Goal: Find specific page/section: Find specific page/section

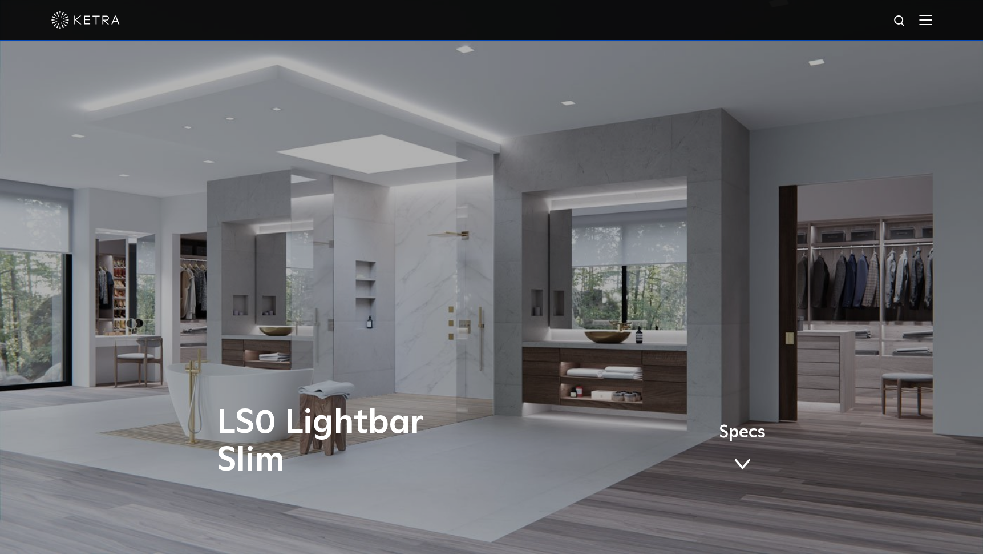
click at [740, 448] on link "Specs" at bounding box center [742, 451] width 47 height 45
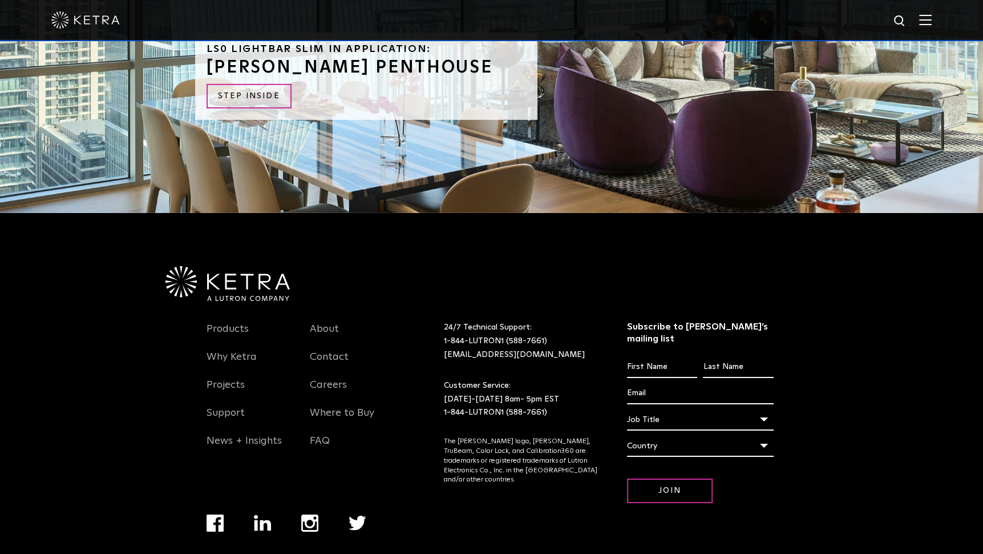
scroll to position [2979, 0]
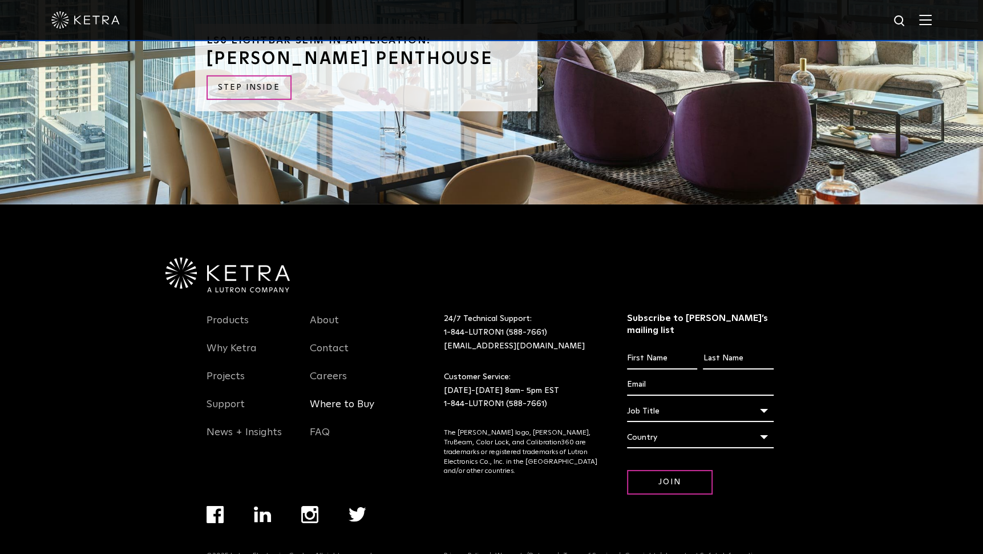
click at [357, 398] on link "Where to Buy" at bounding box center [342, 411] width 64 height 26
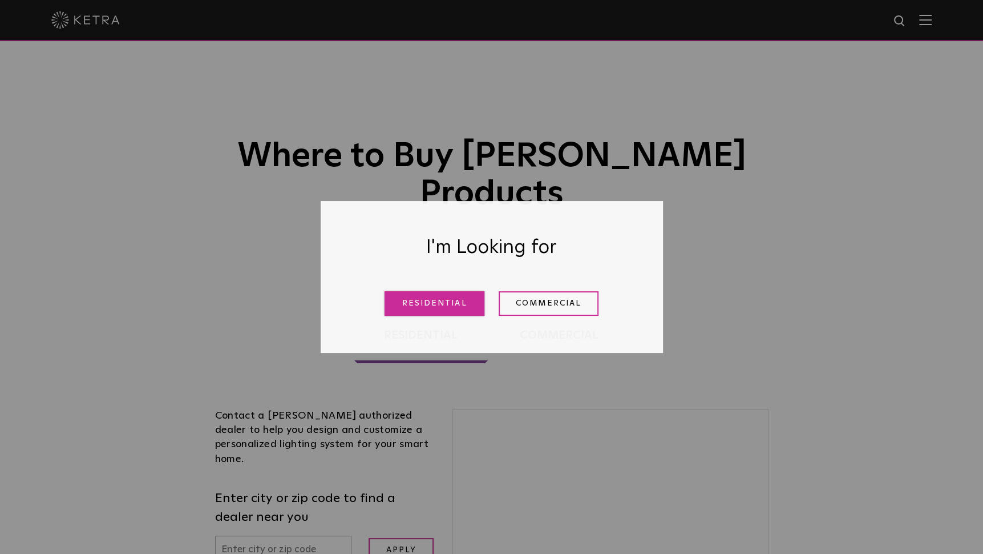
click at [449, 304] on link "Residential" at bounding box center [435, 303] width 100 height 25
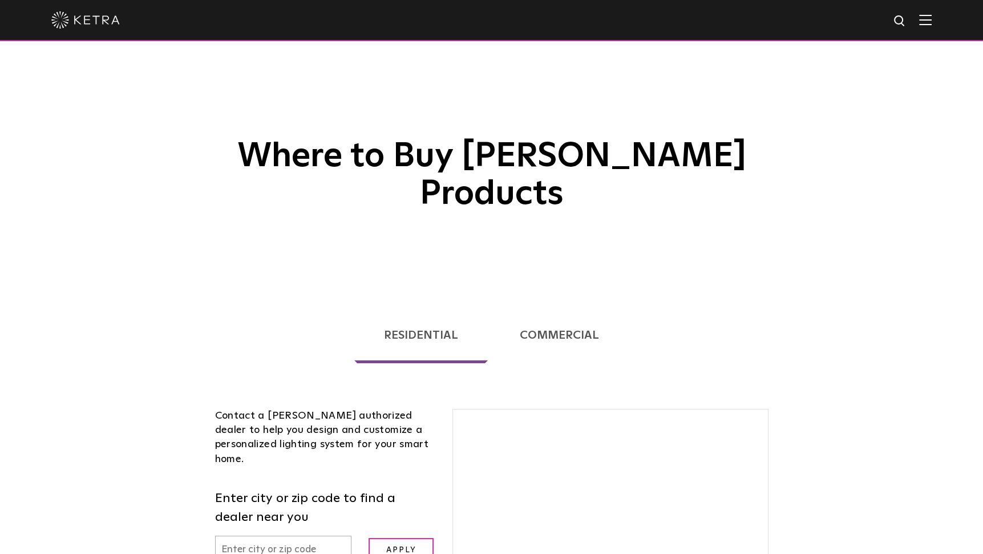
scroll to position [291, 0]
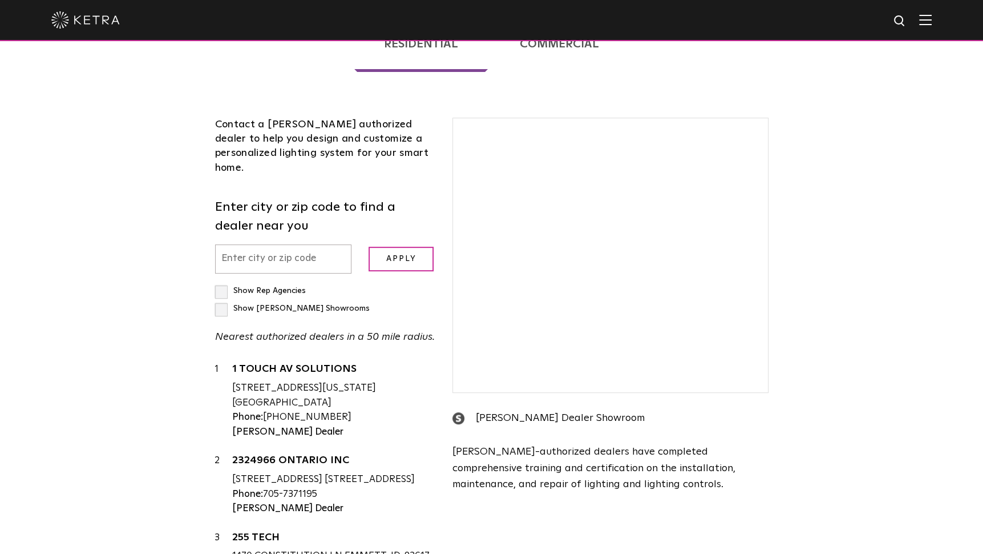
click at [292, 244] on input "text" at bounding box center [283, 258] width 137 height 29
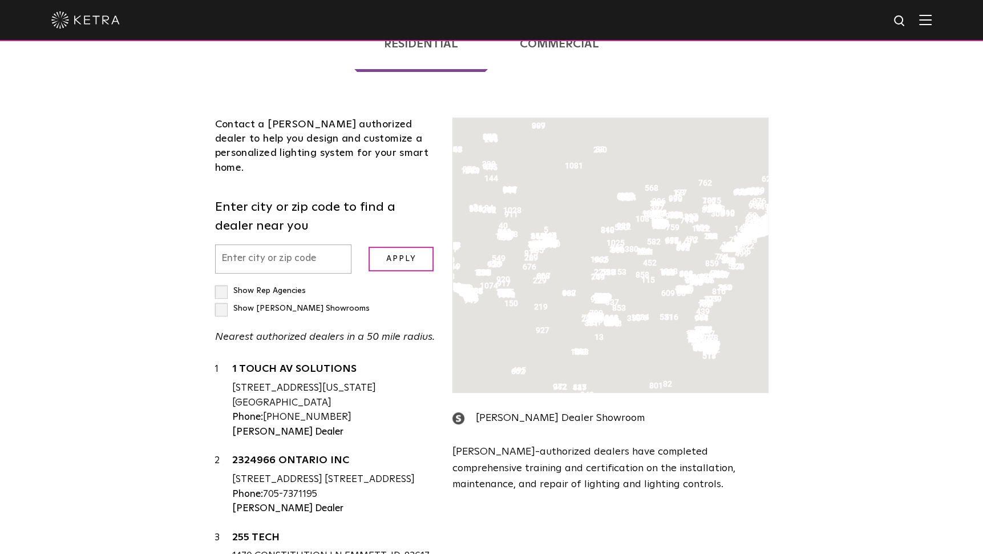
click at [269, 244] on input "text" at bounding box center [283, 258] width 137 height 29
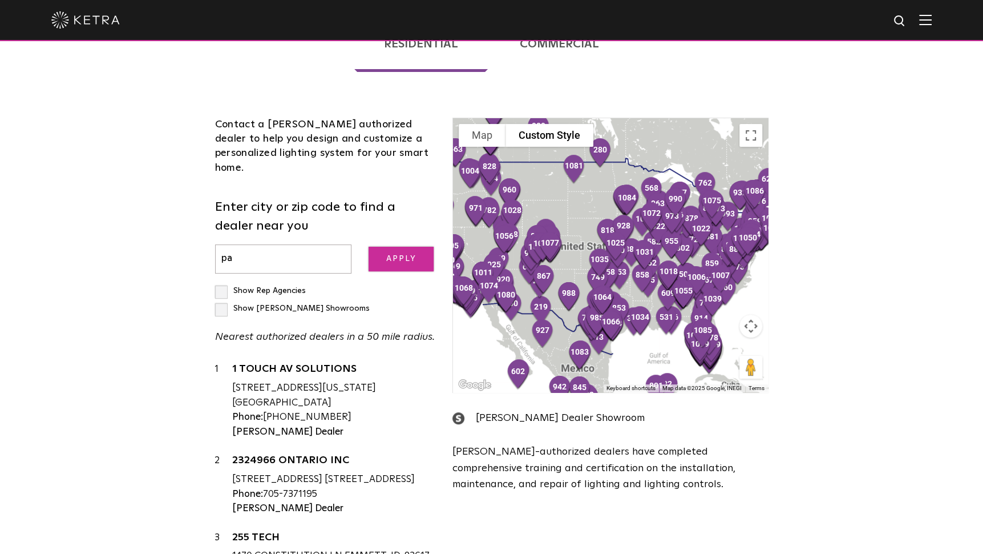
type input "pa"
click at [392, 247] on input "Apply" at bounding box center [401, 259] width 65 height 25
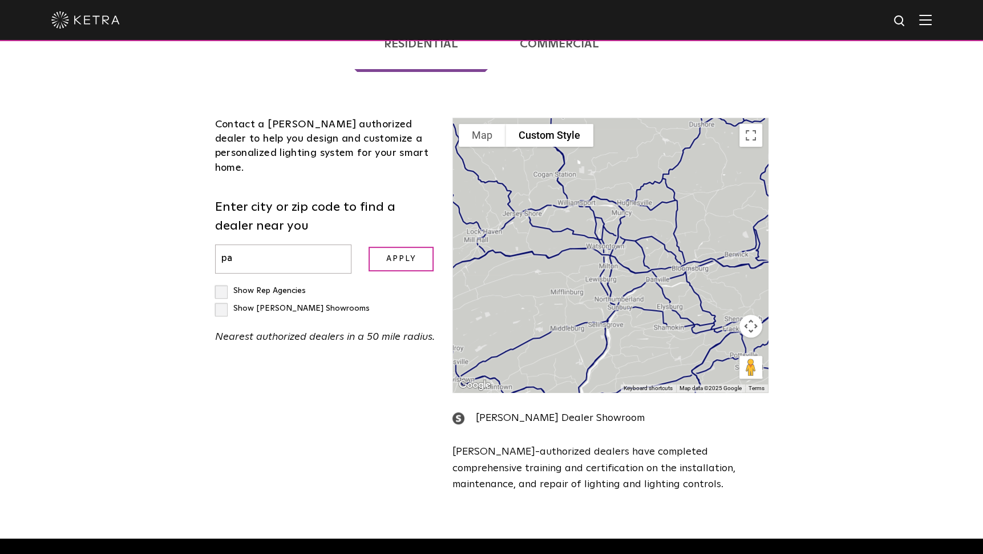
drag, startPoint x: 625, startPoint y: 294, endPoint x: 625, endPoint y: 251, distance: 43.4
click at [625, 251] on div at bounding box center [610, 255] width 314 height 274
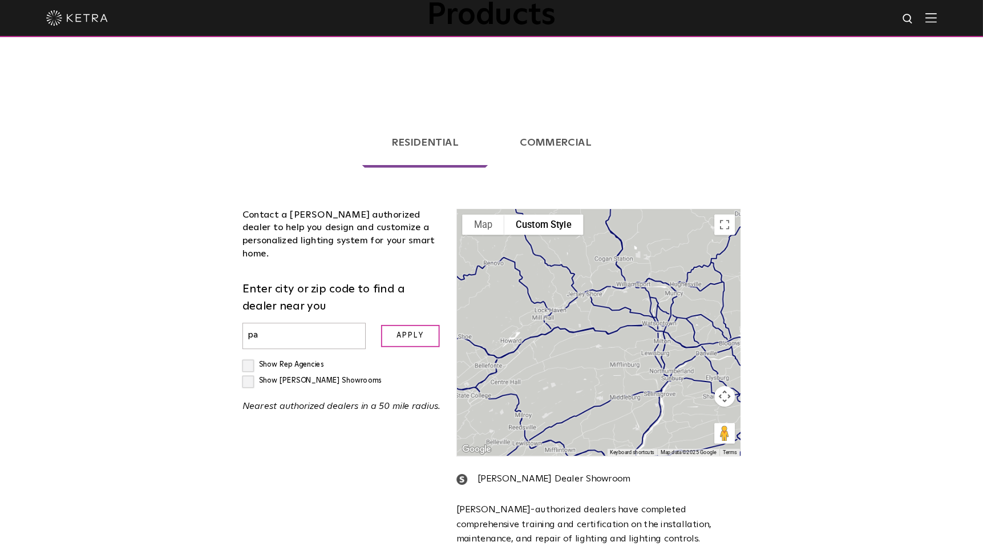
scroll to position [177, 0]
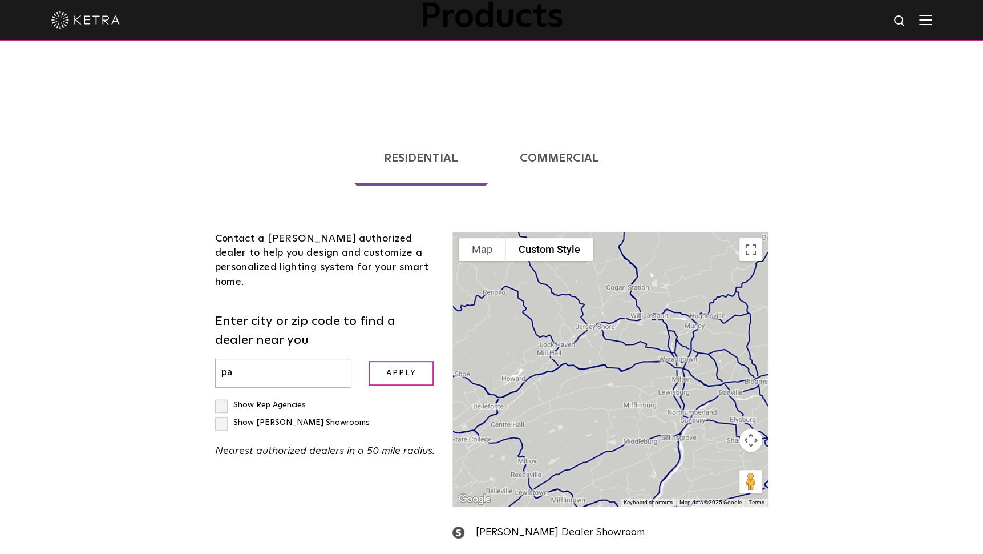
click at [685, 275] on div at bounding box center [610, 369] width 314 height 274
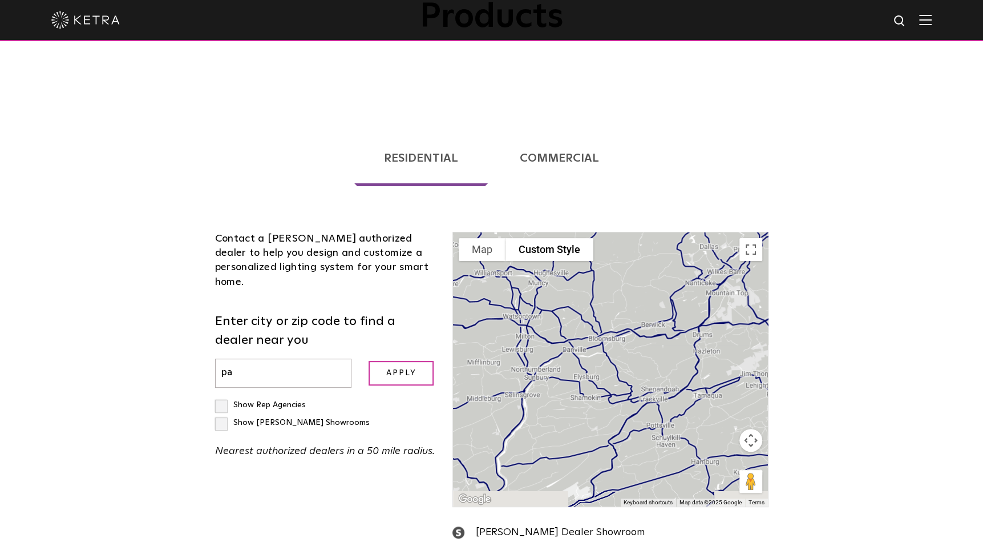
drag, startPoint x: 602, startPoint y: 365, endPoint x: 443, endPoint y: 318, distance: 165.4
click at [444, 319] on div "To navigate the map with touch gestures double-tap and hold your finger on the …" at bounding box center [610, 428] width 333 height 392
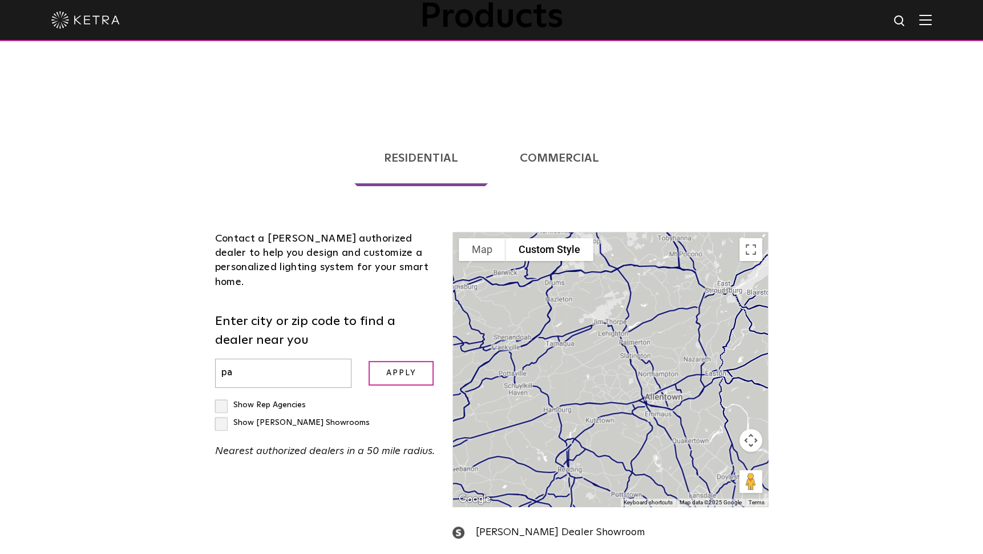
drag, startPoint x: 699, startPoint y: 354, endPoint x: 555, endPoint y: 304, distance: 152.1
click at [555, 304] on div at bounding box center [610, 369] width 314 height 274
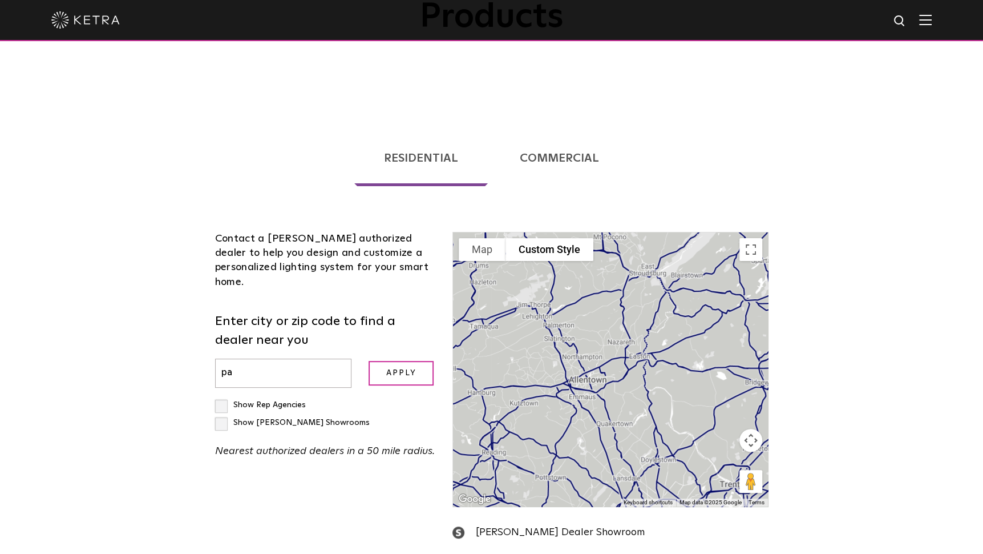
drag, startPoint x: 632, startPoint y: 364, endPoint x: 554, endPoint y: 346, distance: 80.2
click at [555, 346] on div at bounding box center [610, 369] width 314 height 274
click at [224, 401] on label "Show Rep Agencies" at bounding box center [260, 405] width 91 height 8
click at [223, 396] on input "Show Rep Agencies" at bounding box center [218, 399] width 7 height 7
checkbox input "true"
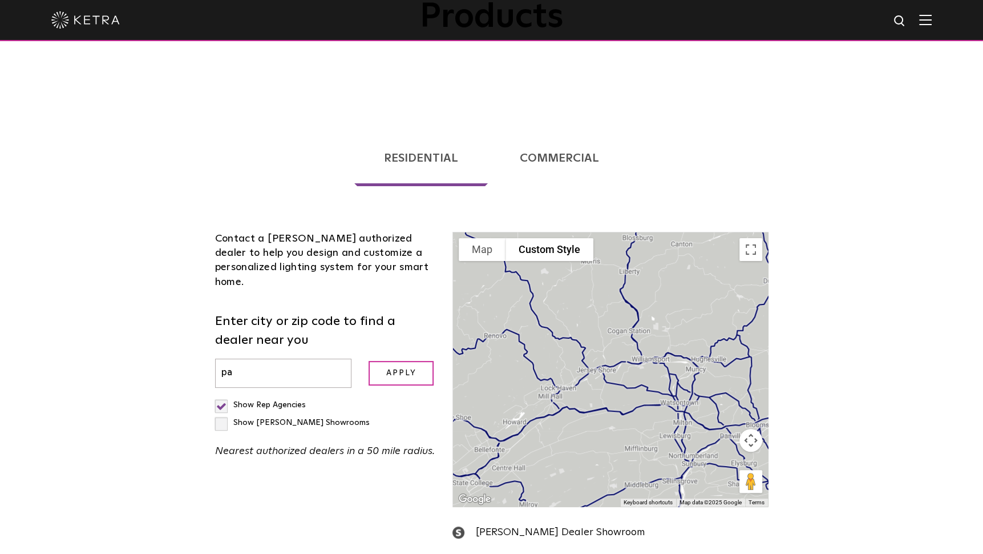
click at [325, 418] on label "Show [PERSON_NAME] Showrooms" at bounding box center [292, 422] width 155 height 8
click at [223, 396] on input "Show [PERSON_NAME] Showrooms" at bounding box center [218, 399] width 7 height 7
checkbox input "true"
click at [276, 358] on input "pa" at bounding box center [283, 372] width 137 height 29
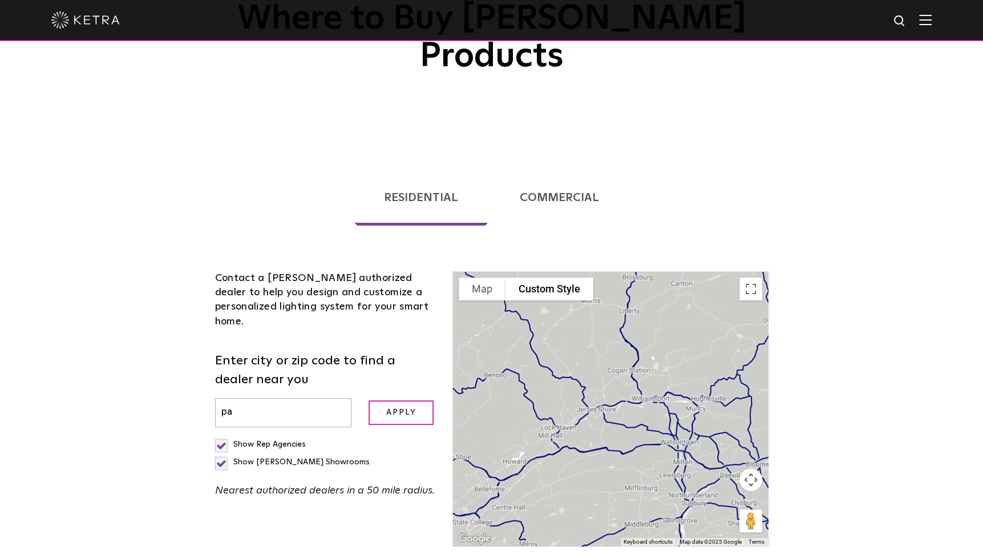
scroll to position [0, 0]
